Goal: Check status

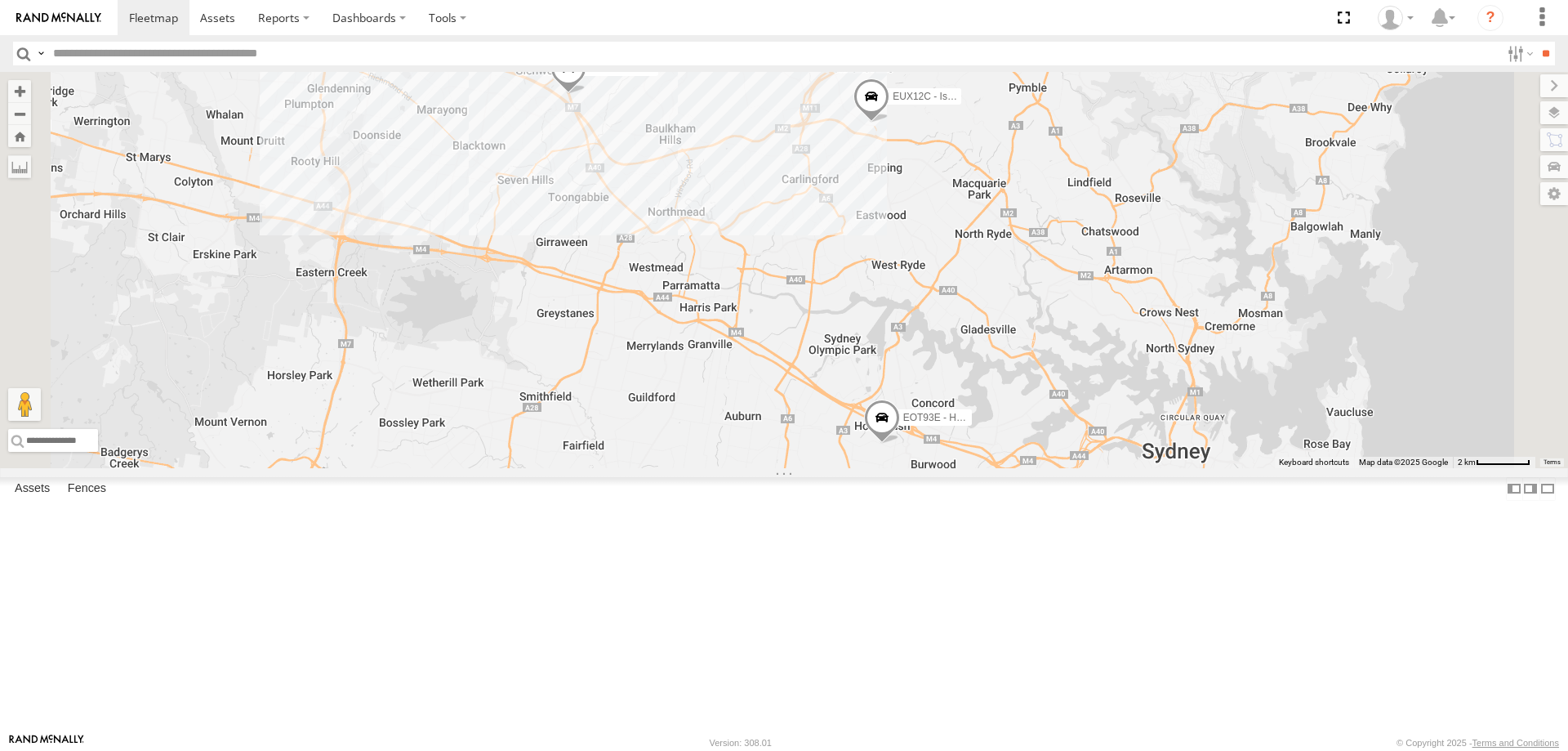
drag, startPoint x: 1117, startPoint y: 630, endPoint x: 1082, endPoint y: 514, distance: 121.2
click at [1082, 469] on div "EUX12C - Isuzu DMAX YLI24U - Isuzu D-MAX CS45WU - LDV EOT93E - HiAce BK71PG - T…" at bounding box center [784, 270] width 1568 height 396
click at [900, 442] on span at bounding box center [881, 420] width 36 height 44
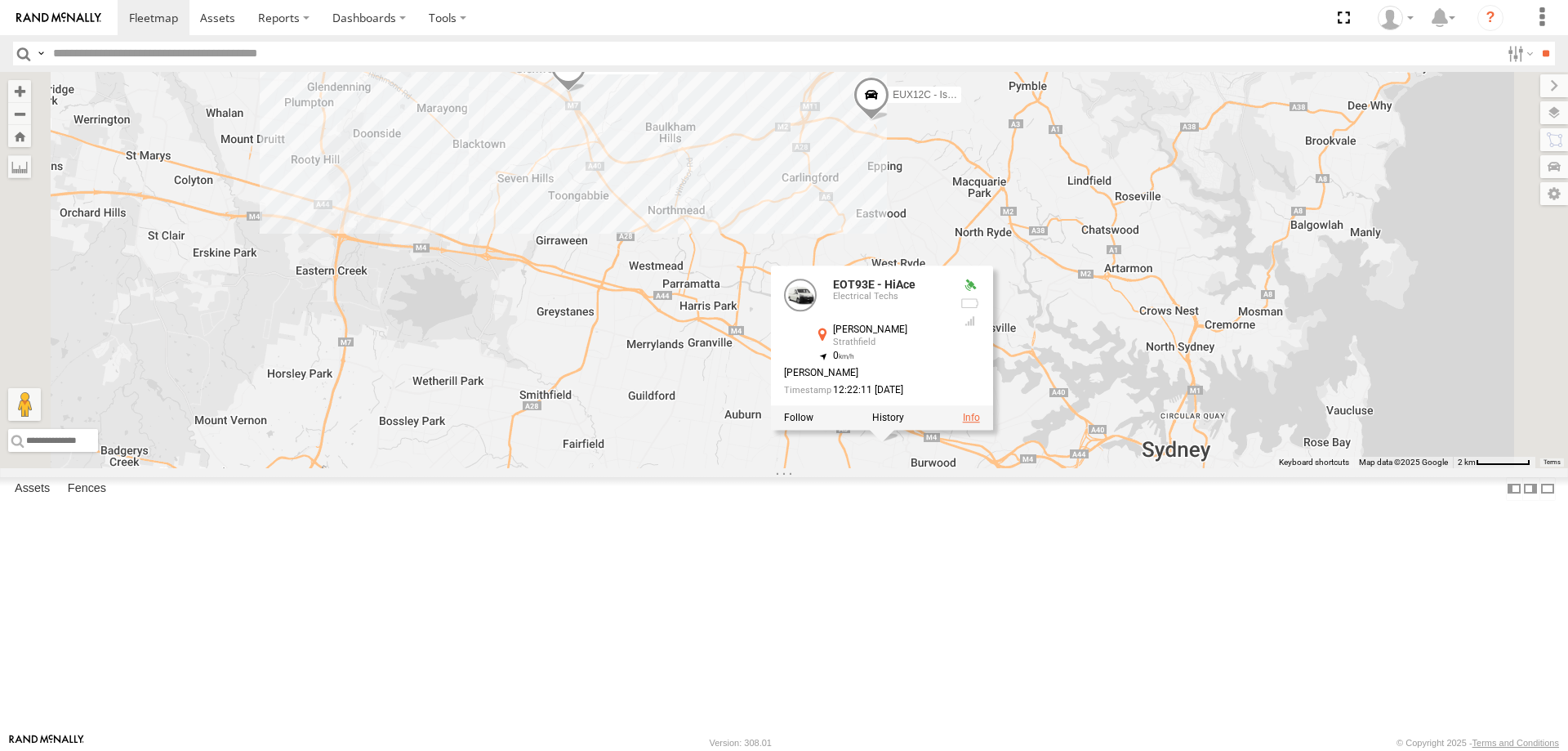
click at [980, 423] on link at bounding box center [971, 418] width 18 height 11
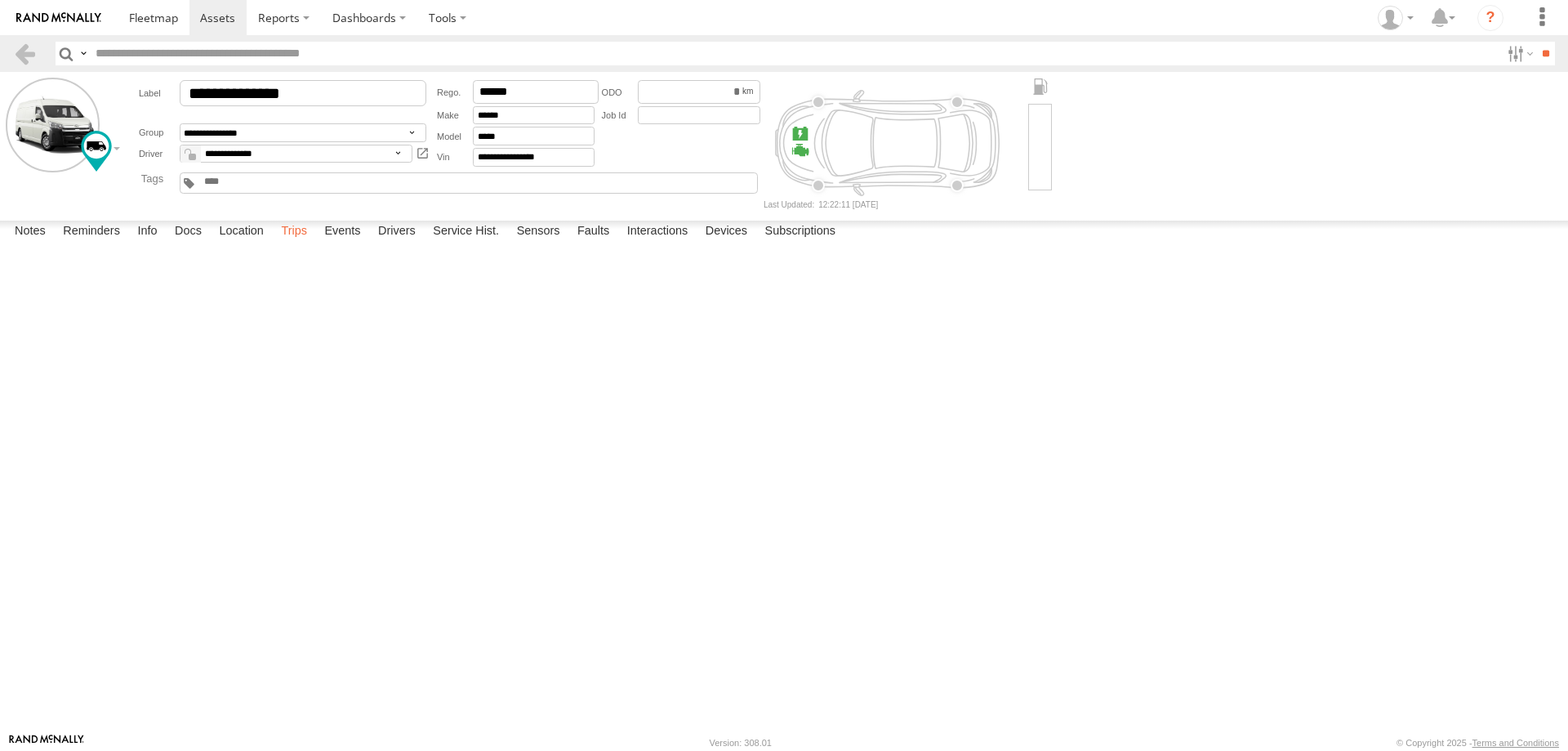
click at [302, 244] on label "Trips" at bounding box center [294, 232] width 43 height 23
